Goal: Transaction & Acquisition: Purchase product/service

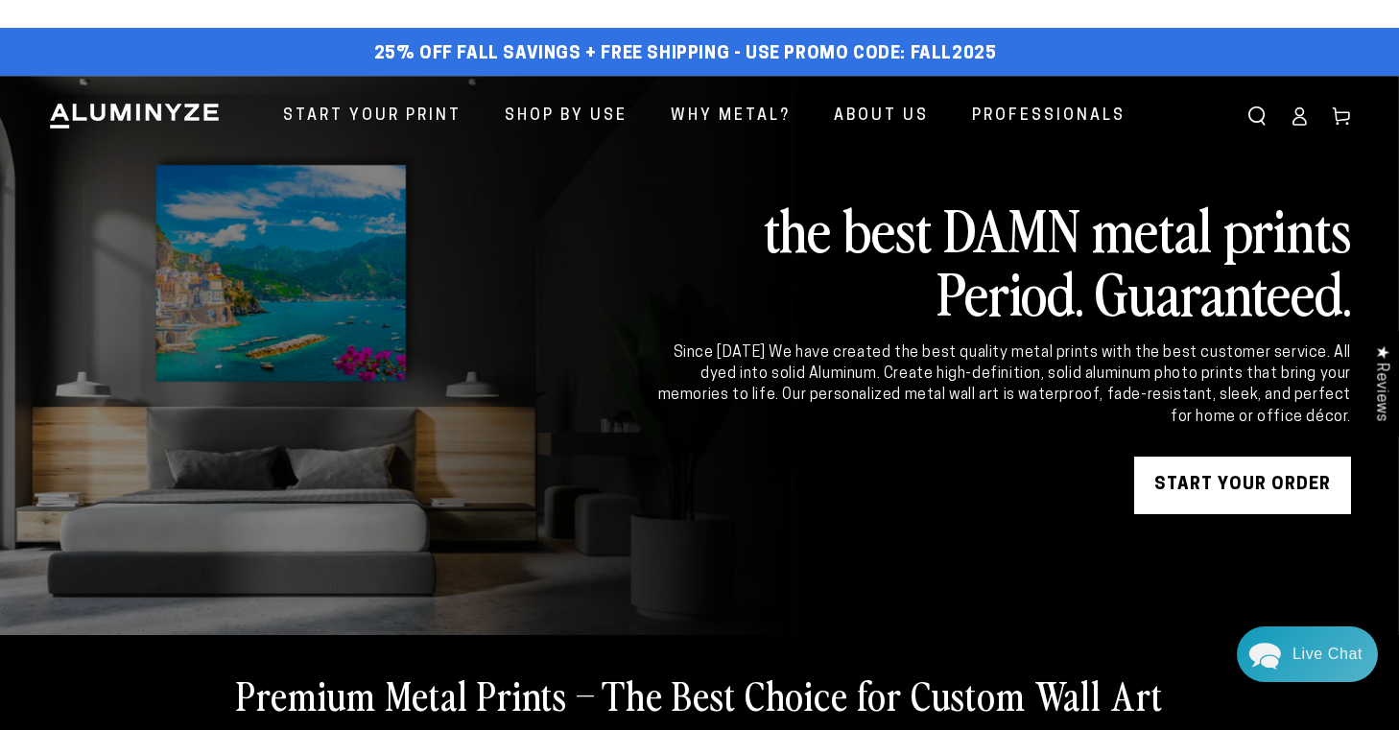
click at [1243, 487] on link "START YOUR Order" at bounding box center [1242, 486] width 217 height 58
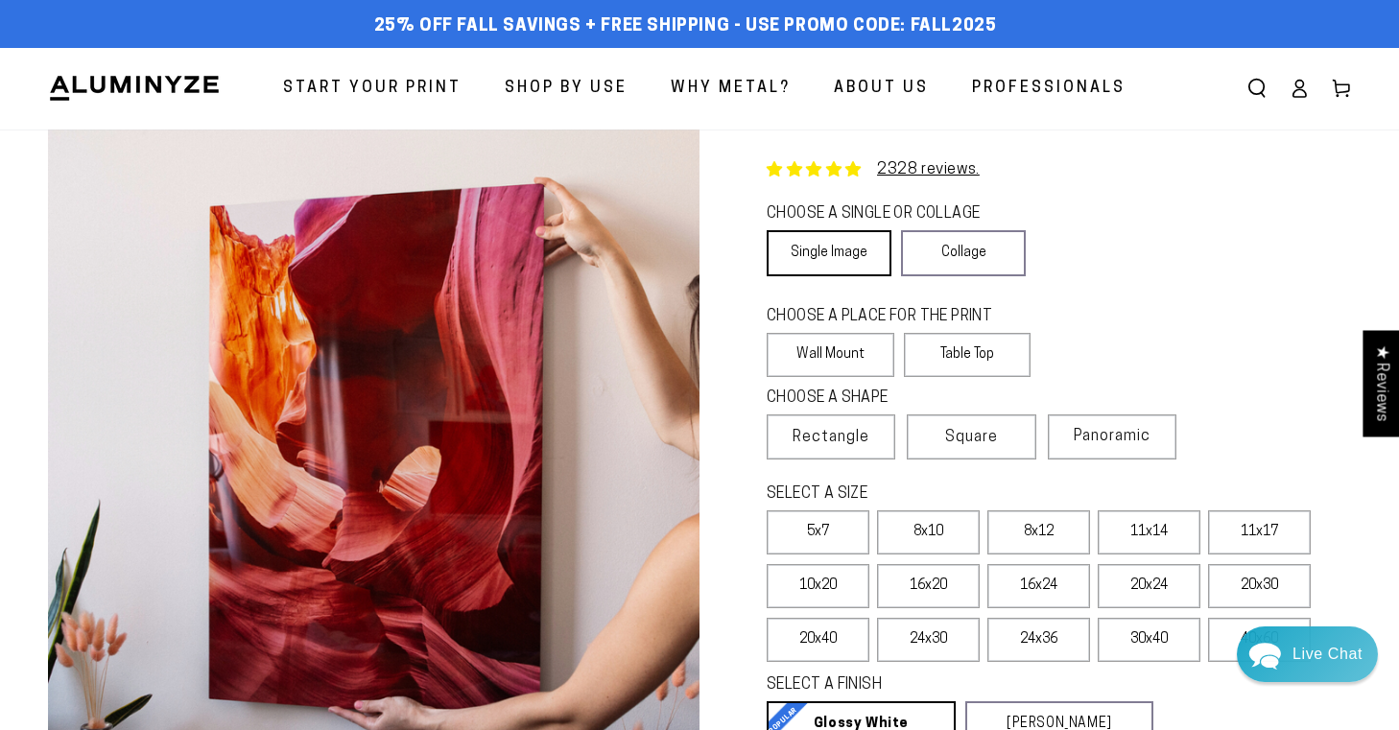
click at [854, 251] on link "Single Image" at bounding box center [829, 253] width 125 height 46
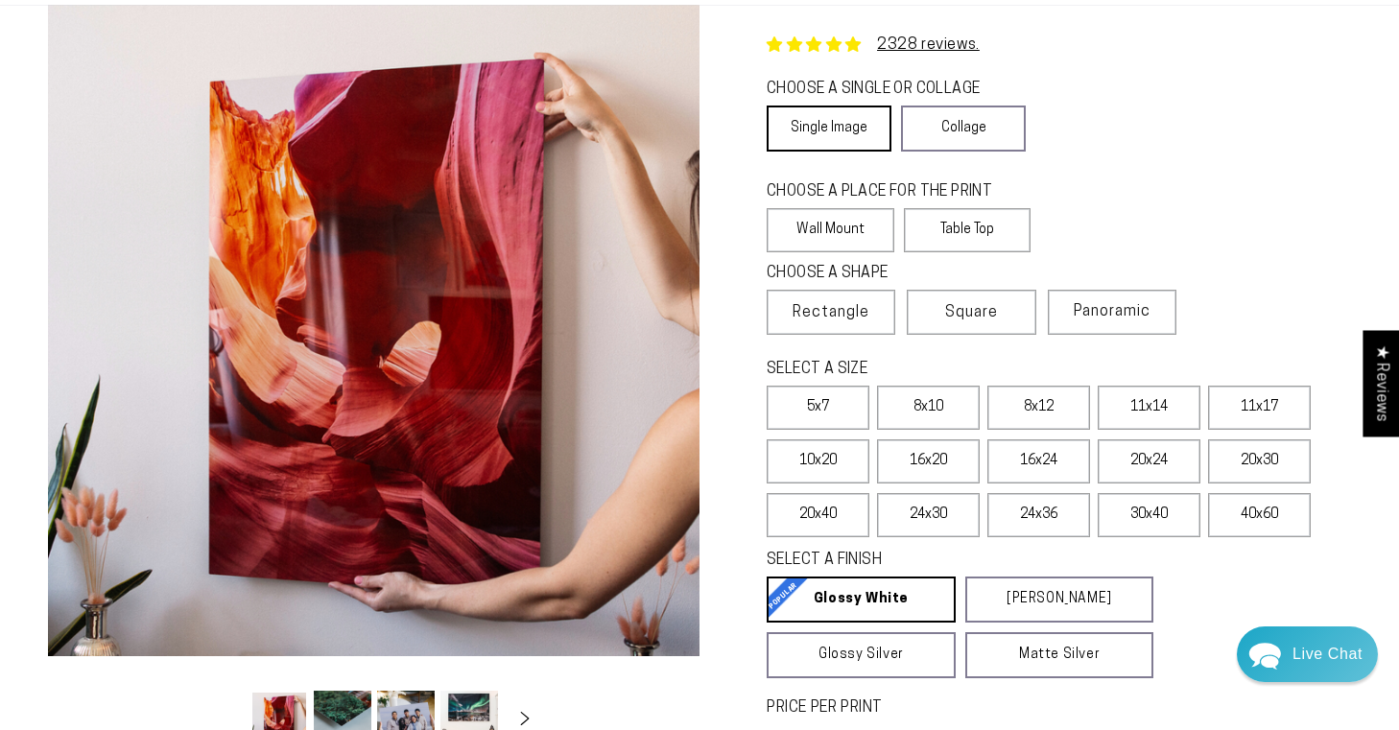
scroll to position [130, 0]
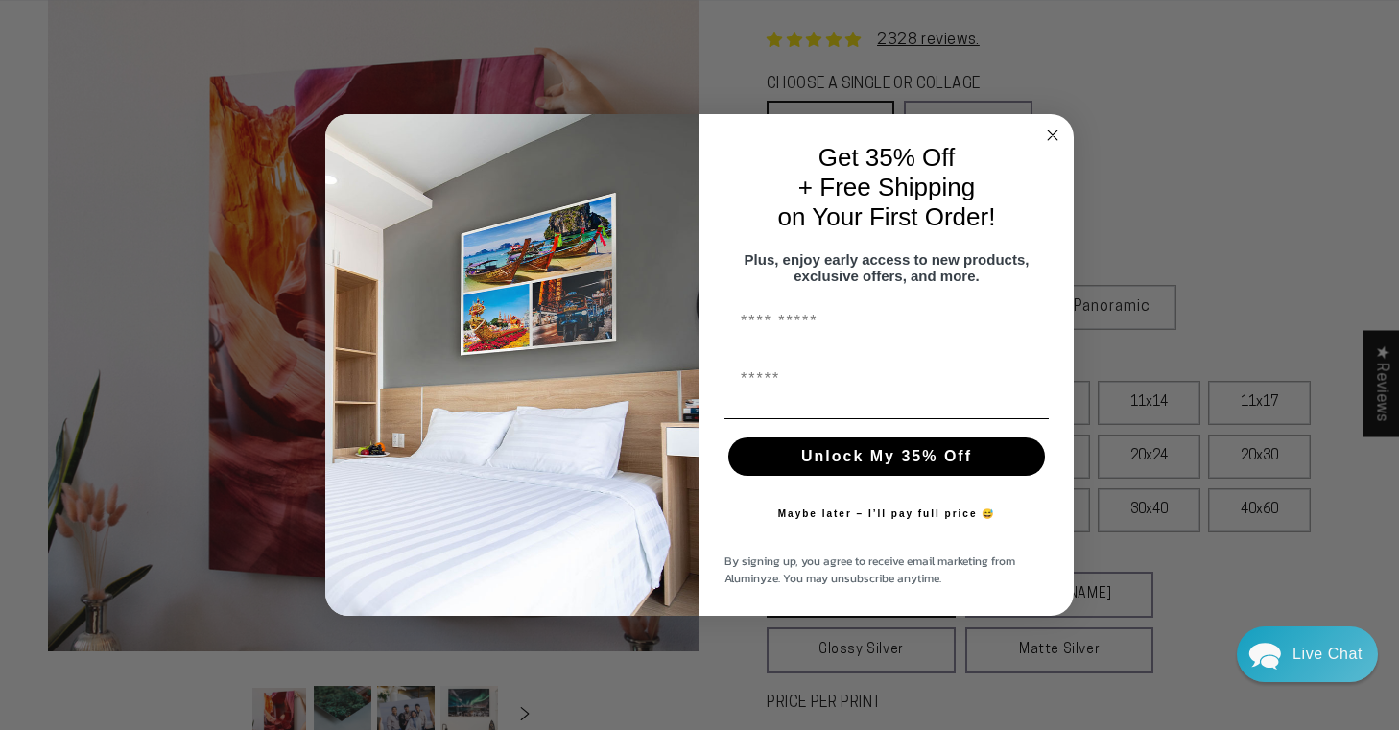
click at [1047, 127] on circle "Close dialog" at bounding box center [1053, 135] width 22 height 22
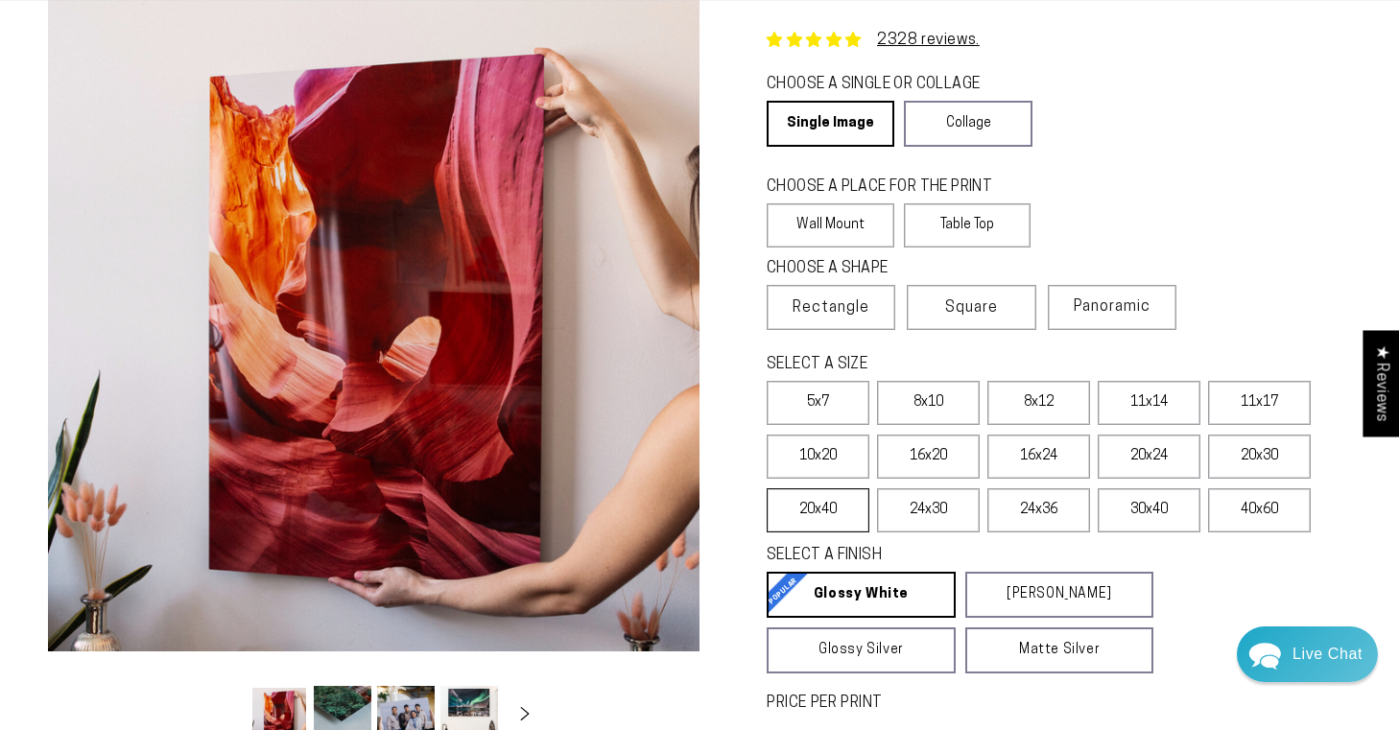
click at [855, 506] on label "20x40" at bounding box center [818, 510] width 103 height 44
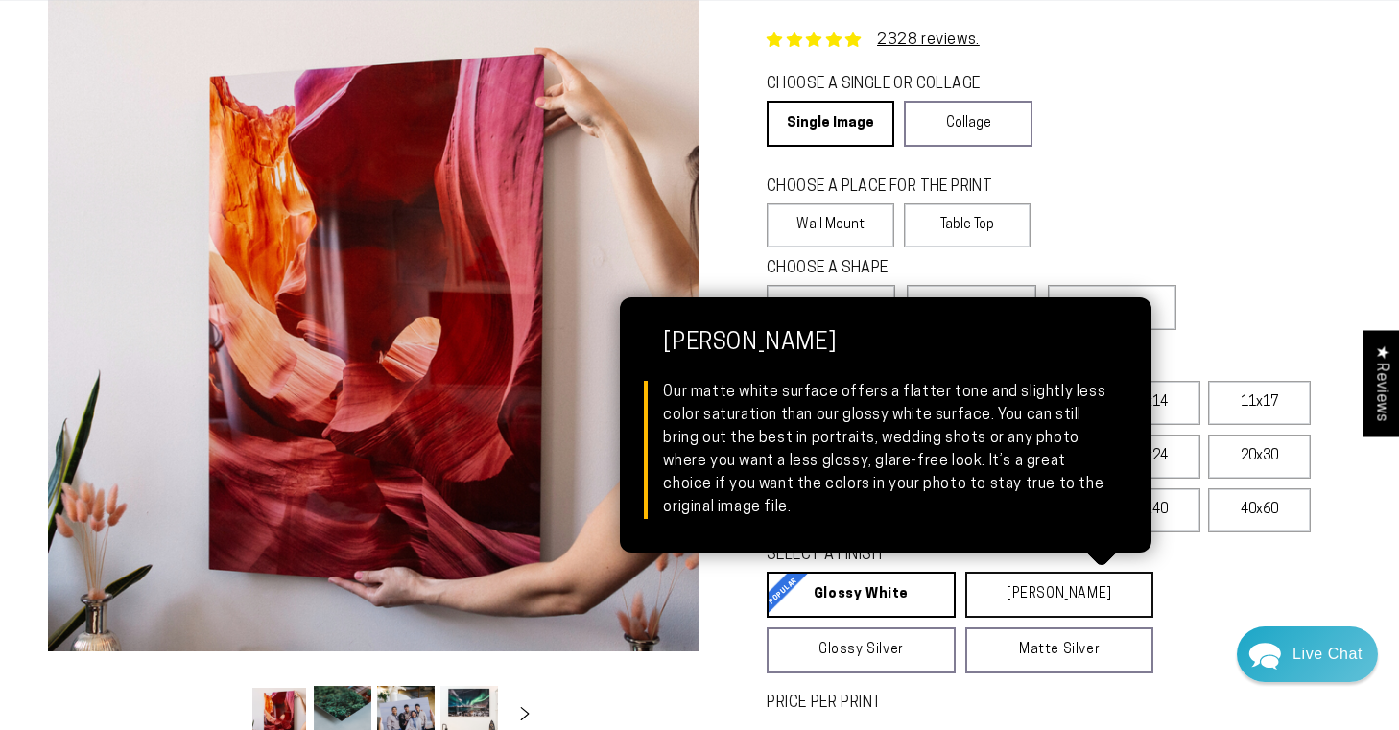
click at [1040, 593] on link "Matte White Matte White Our matte white surface offers a flatter tone and sligh…" at bounding box center [1059, 595] width 189 height 46
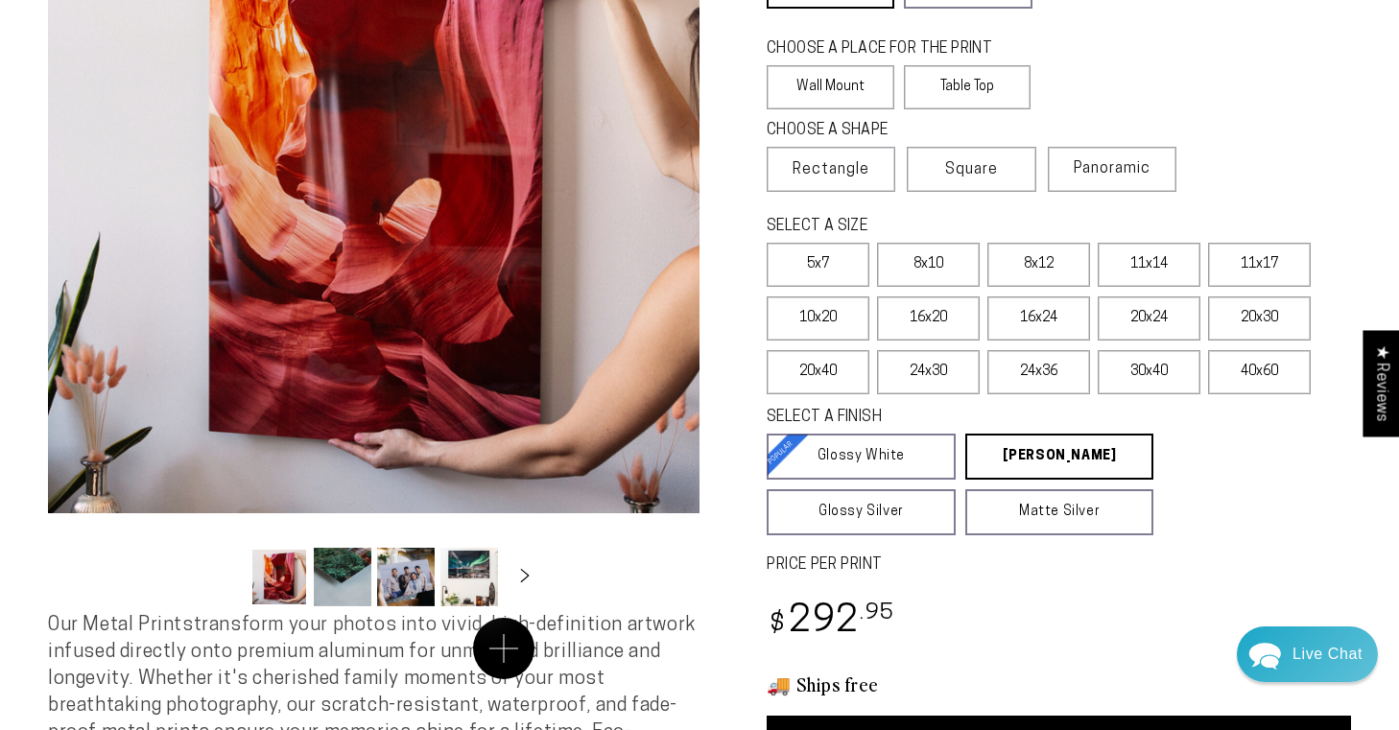
scroll to position [275, 0]
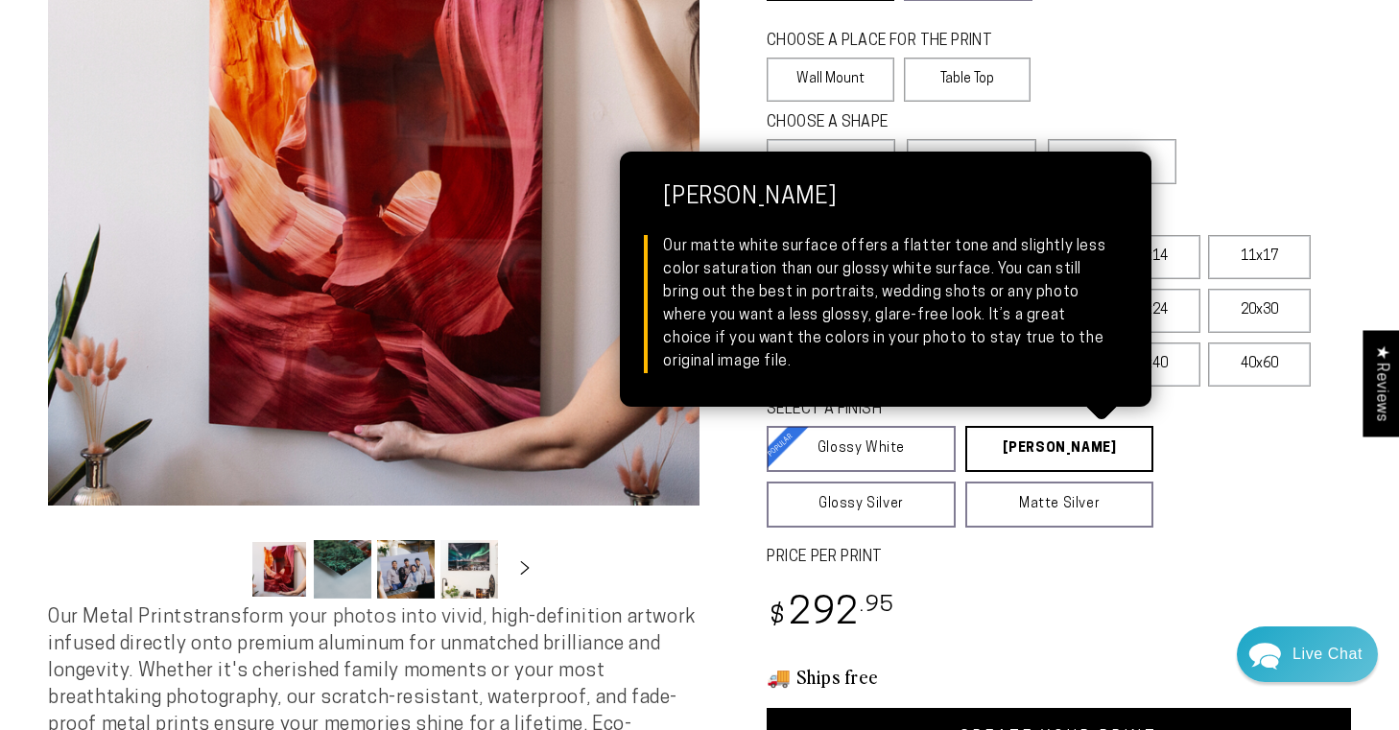
click at [1027, 461] on link "Matte White Matte White Our matte white surface offers a flatter tone and sligh…" at bounding box center [1059, 449] width 189 height 46
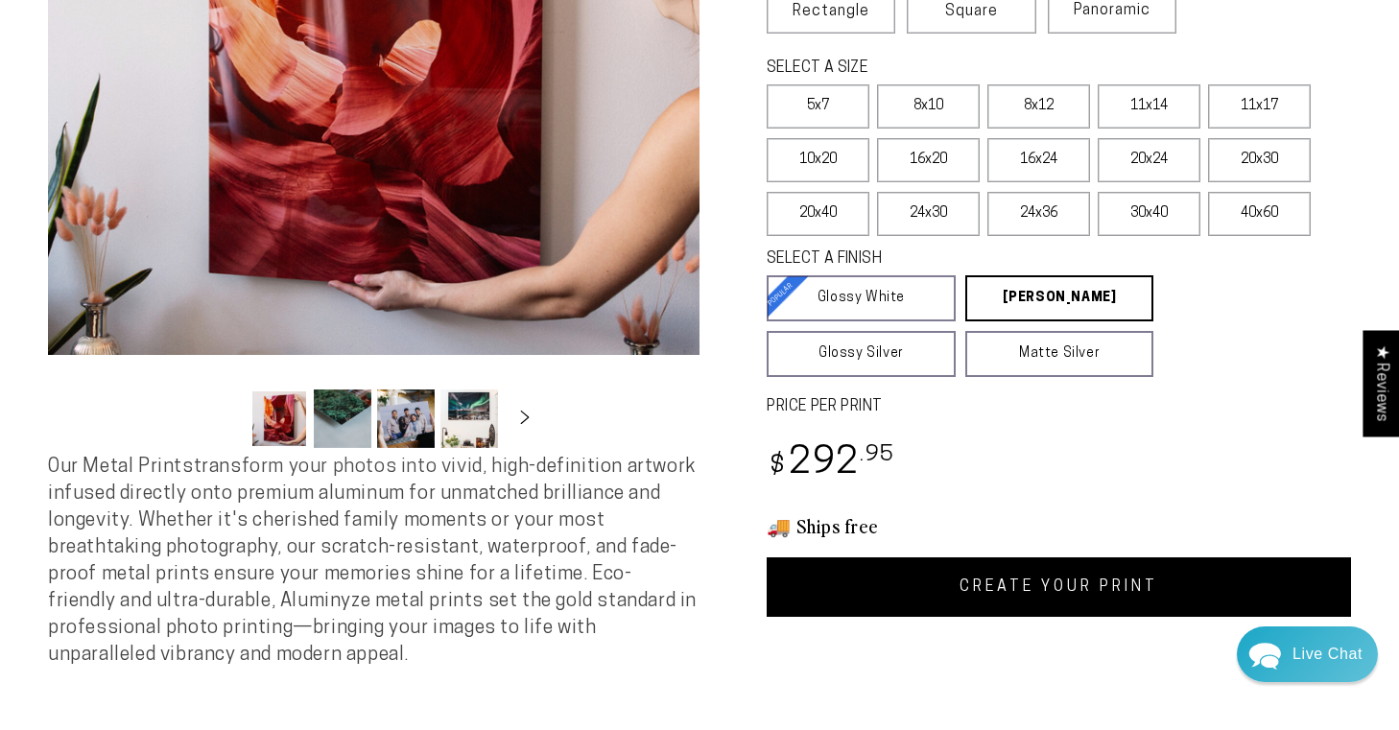
scroll to position [434, 0]
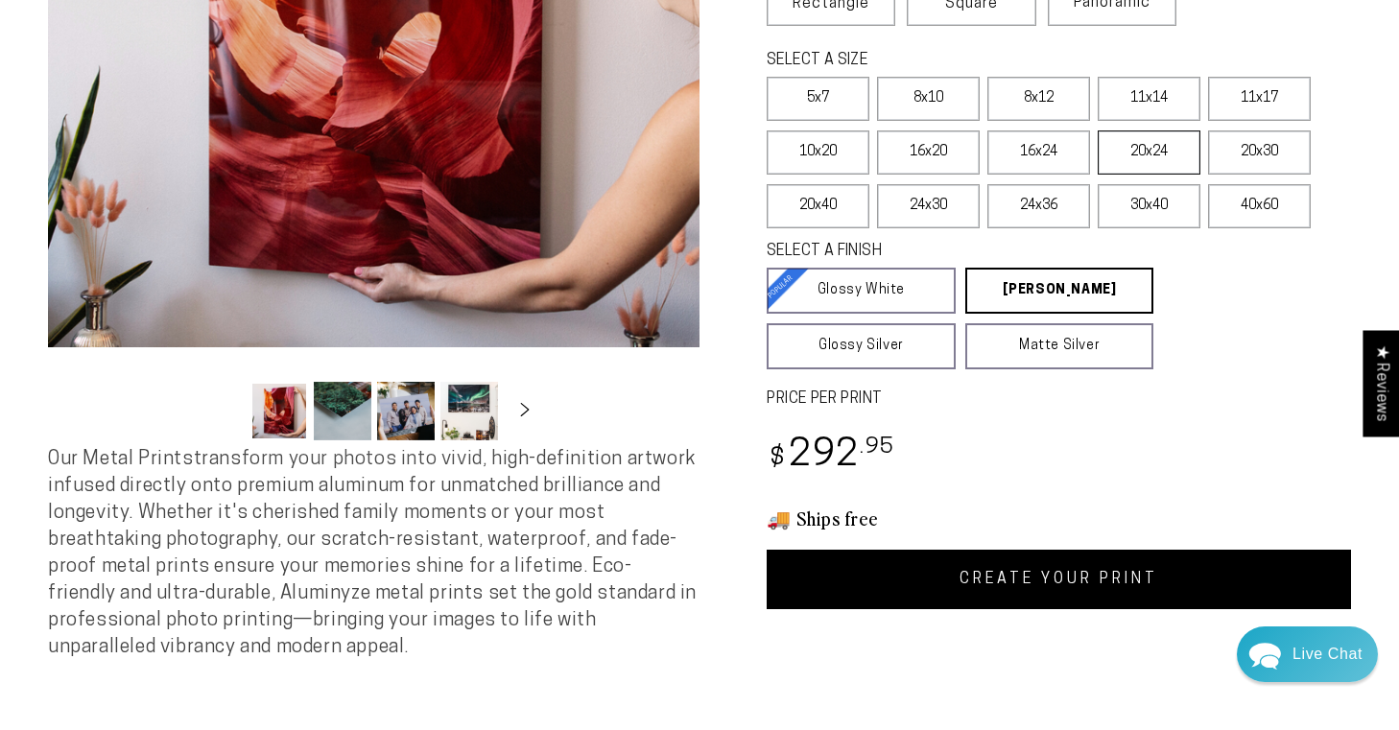
click at [1174, 148] on label "20x24" at bounding box center [1149, 152] width 103 height 44
click at [1047, 579] on link "CREATE YOUR PRINT" at bounding box center [1059, 579] width 584 height 59
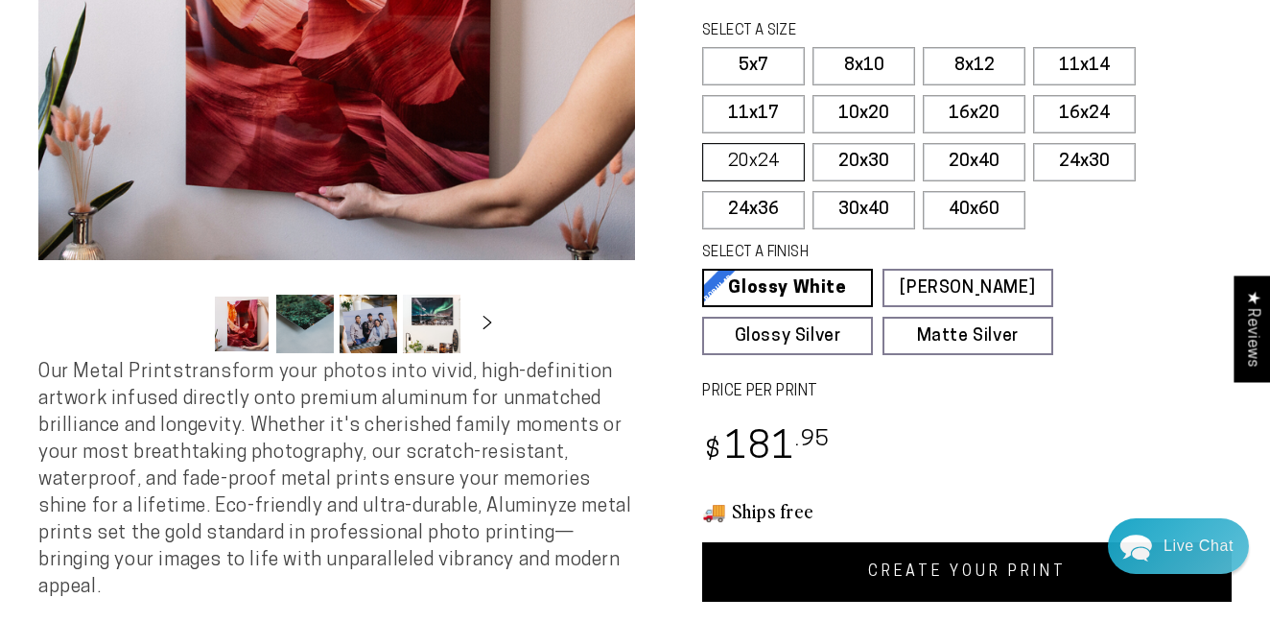
click at [772, 158] on label "20x24" at bounding box center [753, 162] width 103 height 38
click at [926, 569] on link "CREATE YOUR PRINT" at bounding box center [967, 571] width 530 height 59
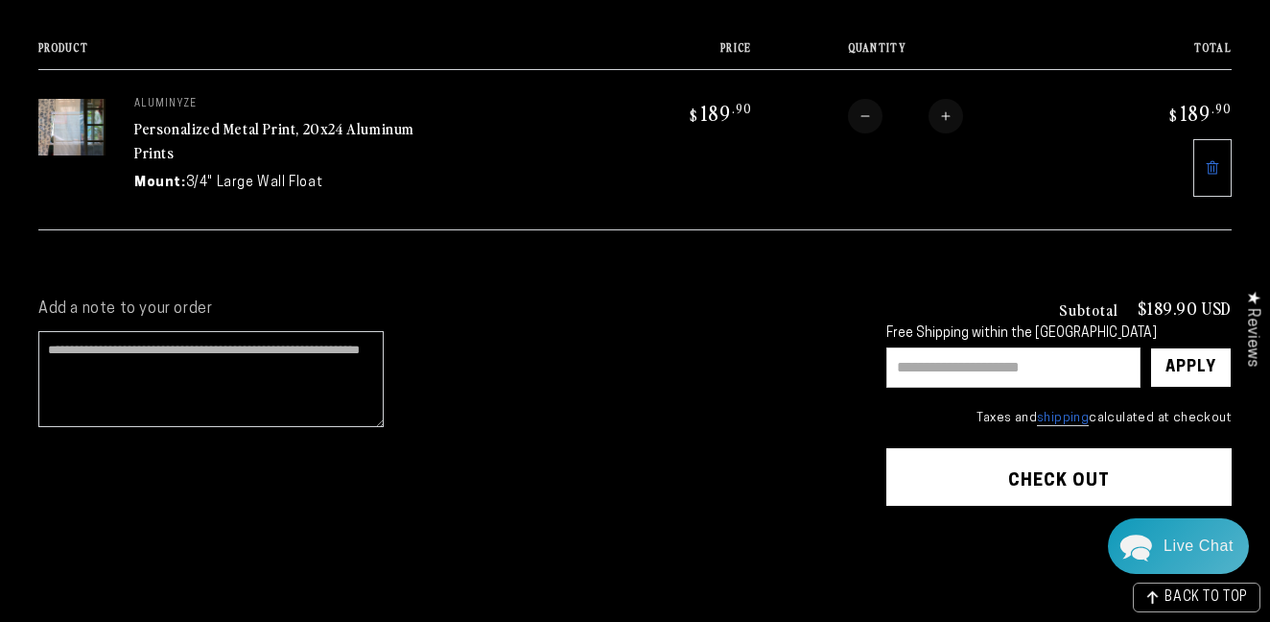
scroll to position [239, 0]
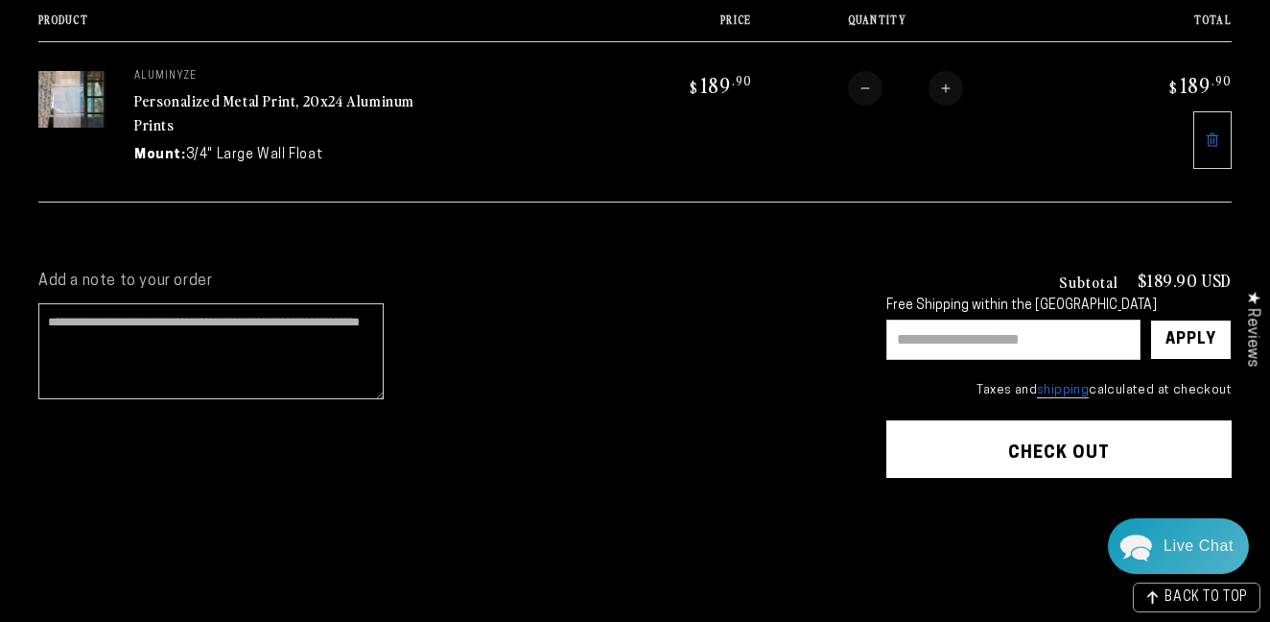
click at [890, 508] on shop-pay-wallet-button at bounding box center [889, 500] width 4 height 15
